Goal: Navigation & Orientation: Find specific page/section

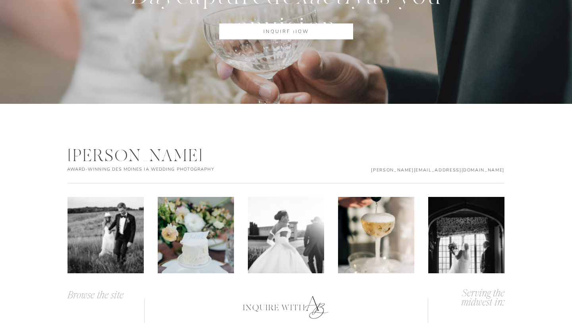
scroll to position [3466, 0]
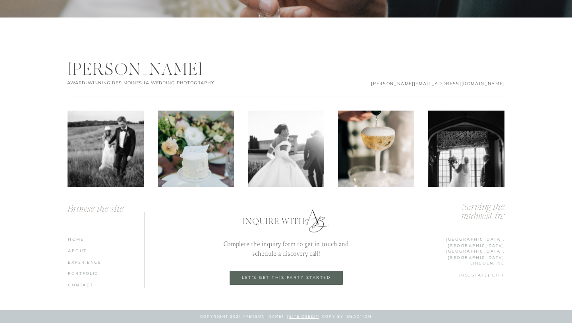
click at [80, 249] on nav "ABOUT" at bounding box center [107, 250] width 78 height 6
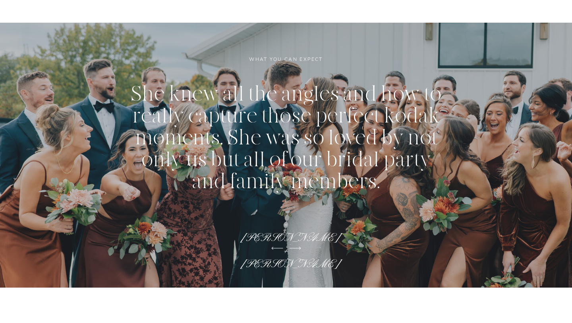
scroll to position [1135, 0]
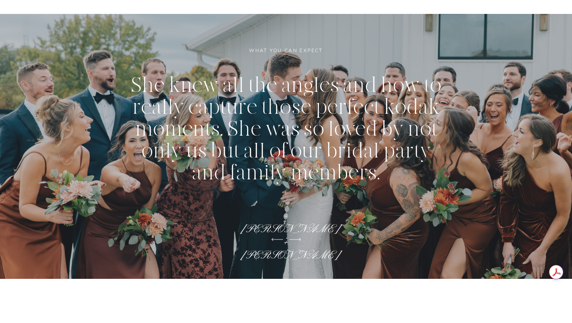
click at [297, 239] on icon at bounding box center [295, 239] width 15 height 15
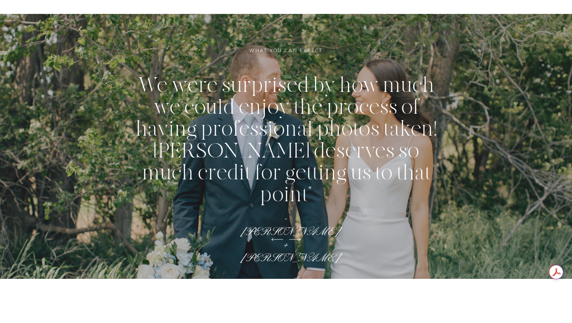
click at [297, 239] on icon at bounding box center [295, 239] width 15 height 15
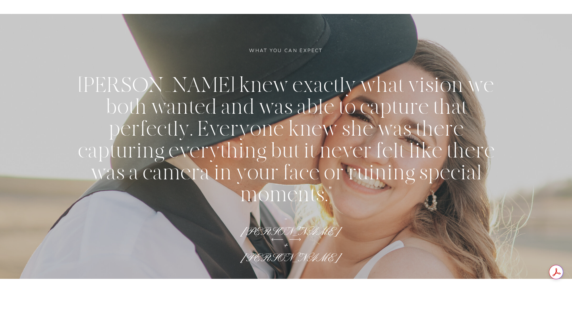
click at [297, 239] on icon at bounding box center [295, 239] width 15 height 15
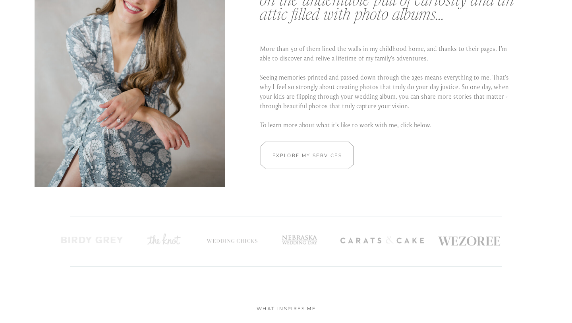
scroll to position [1498, 0]
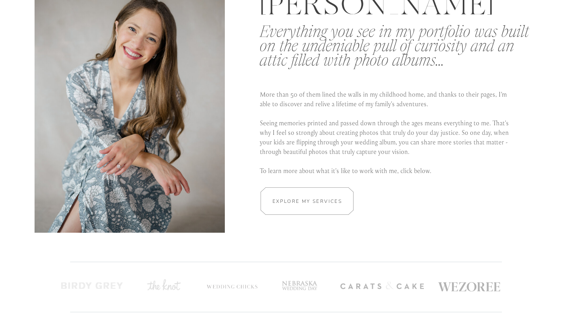
click at [314, 192] on div at bounding box center [307, 200] width 139 height 27
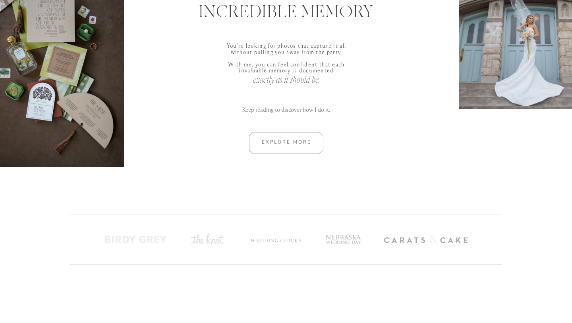
scroll to position [395, 0]
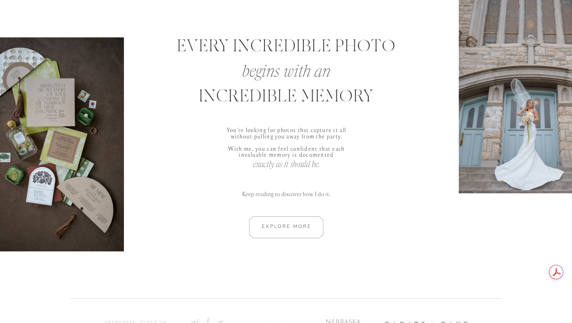
click at [282, 226] on div at bounding box center [286, 227] width 107 height 22
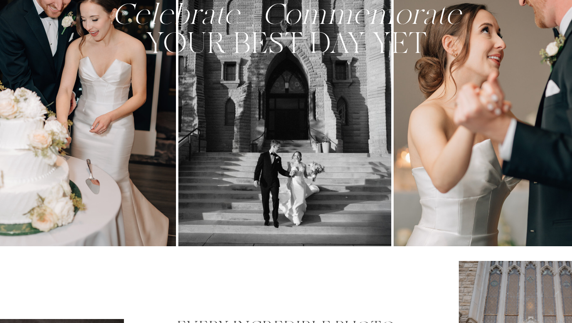
scroll to position [0, 0]
